Goal: Use online tool/utility: Utilize a website feature to perform a specific function

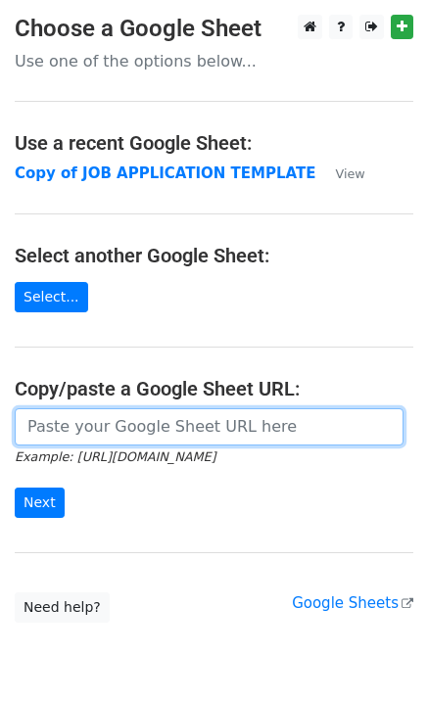
click at [154, 434] on input "url" at bounding box center [209, 426] width 389 height 37
paste input "[URL][DOMAIN_NAME]"
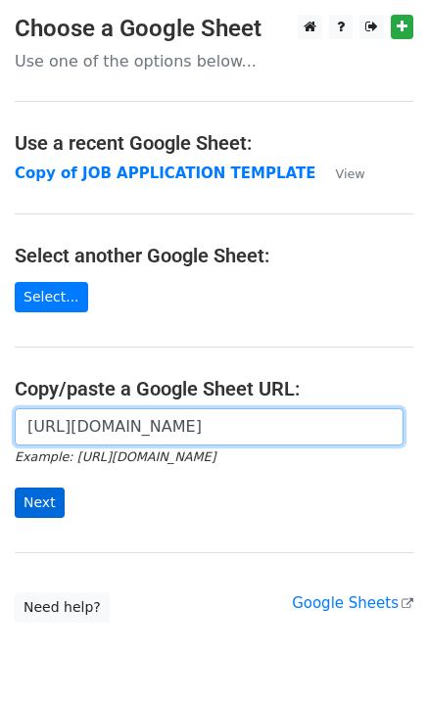
type input "https://docs.google.com/spreadsheets/d/10ChpzUYxKOE8jVvlyNJ3HrL70kzaoSW43Of00LY…"
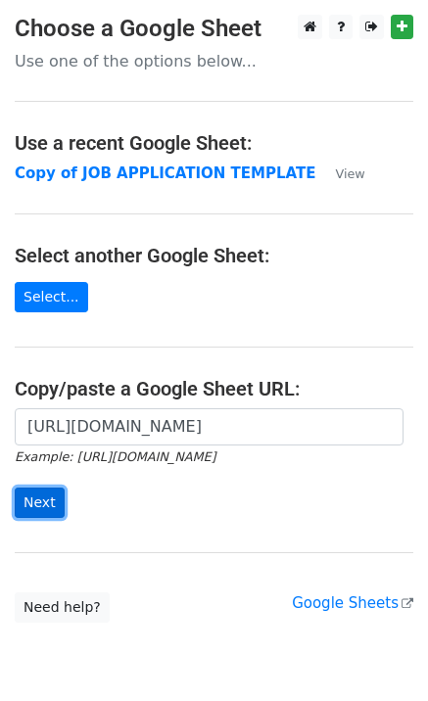
click at [28, 509] on input "Next" at bounding box center [40, 503] width 50 height 30
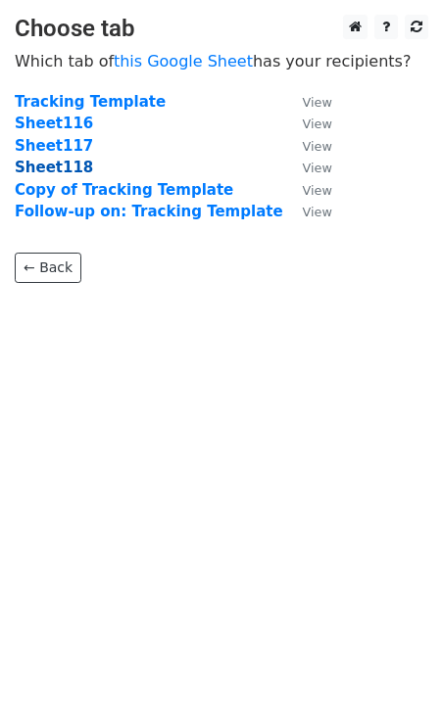
click at [73, 173] on strong "Sheet118" at bounding box center [54, 168] width 78 height 18
